Goal: Check status

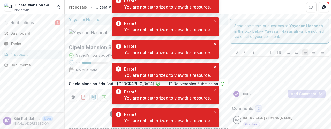
scroll to position [335, 0]
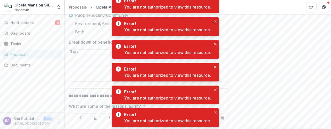
click at [216, 20] on button "Close" at bounding box center [215, 21] width 6 height 6
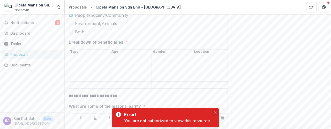
click at [214, 112] on button "Close" at bounding box center [215, 112] width 6 height 6
